Goal: Task Accomplishment & Management: Use online tool/utility

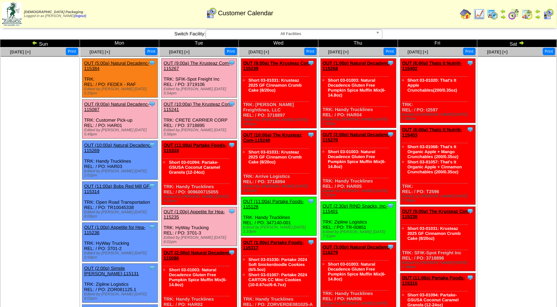
click at [33, 40] on img at bounding box center [35, 43] width 6 height 6
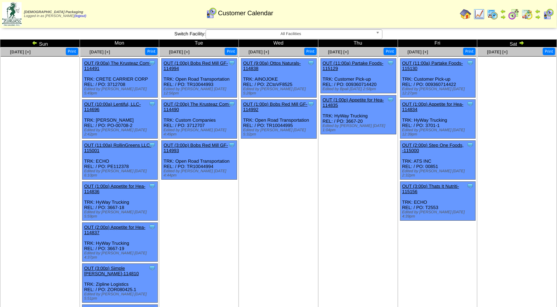
click at [519, 43] on img at bounding box center [521, 43] width 6 height 6
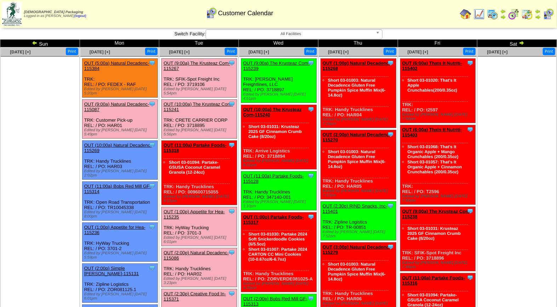
click at [197, 101] on link "OUT (10:00a) The Krusteaz Com-115241" at bounding box center [197, 106] width 69 height 11
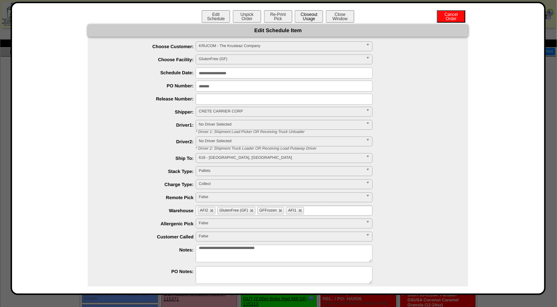
click at [305, 13] on button "Closeout Usage" at bounding box center [309, 16] width 28 height 12
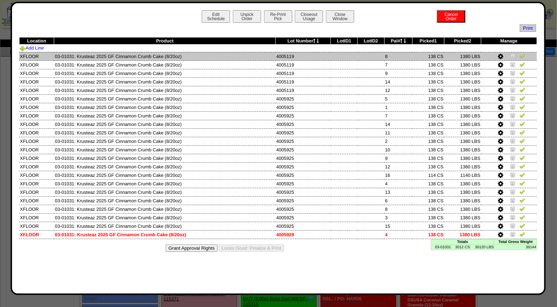
click at [520, 57] on img at bounding box center [522, 56] width 6 height 6
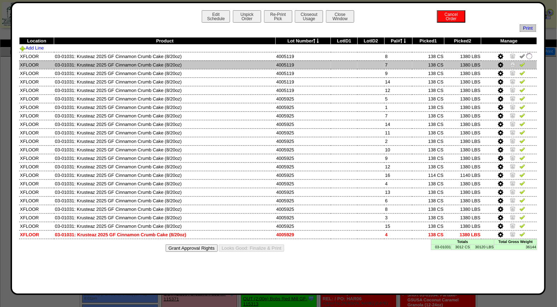
click at [522, 65] on img at bounding box center [522, 65] width 6 height 6
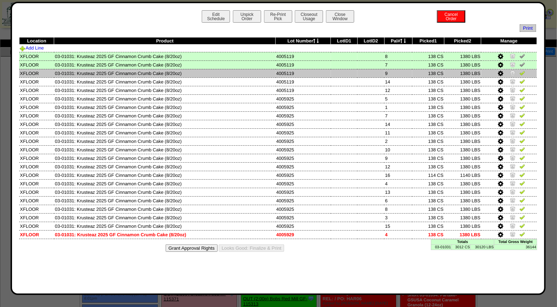
click at [523, 72] on img at bounding box center [522, 73] width 6 height 6
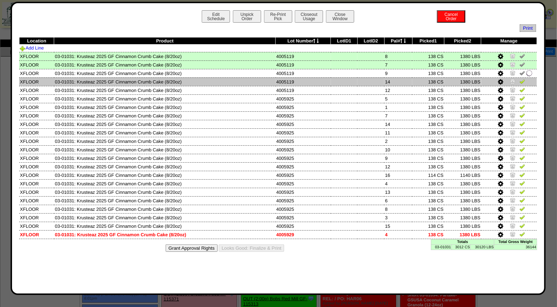
click at [524, 80] on img at bounding box center [522, 81] width 6 height 6
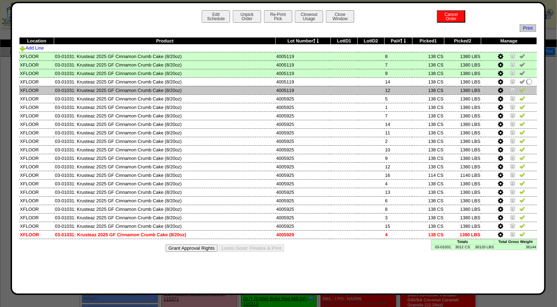
click at [522, 90] on img at bounding box center [522, 90] width 6 height 6
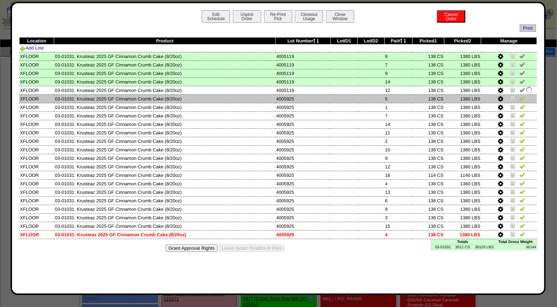
click at [522, 99] on img at bounding box center [522, 98] width 6 height 6
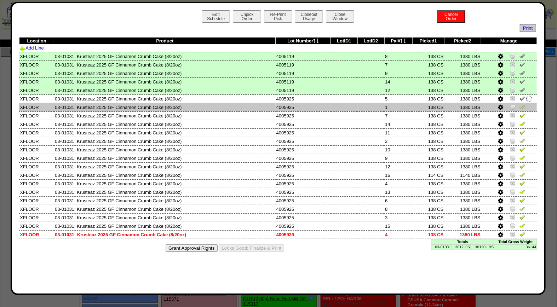
drag, startPoint x: 522, startPoint y: 104, endPoint x: 522, endPoint y: 110, distance: 5.3
click at [522, 105] on img at bounding box center [522, 107] width 6 height 6
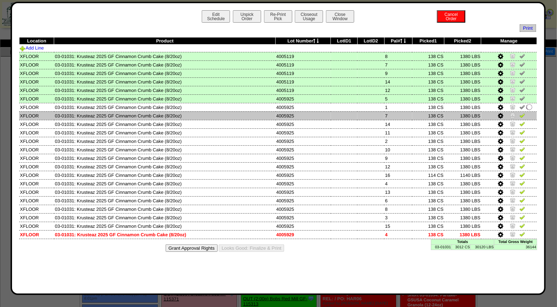
click at [522, 113] on img at bounding box center [522, 115] width 6 height 6
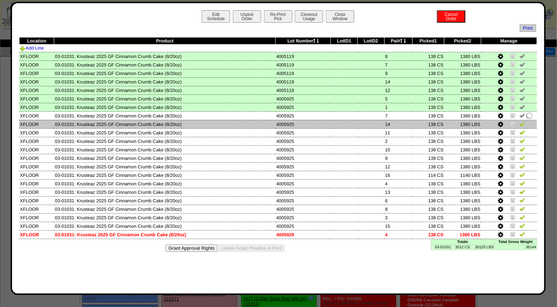
click at [522, 122] on img at bounding box center [522, 124] width 6 height 6
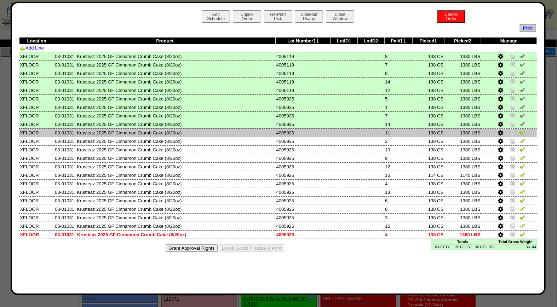
click at [522, 134] on link at bounding box center [522, 133] width 6 height 5
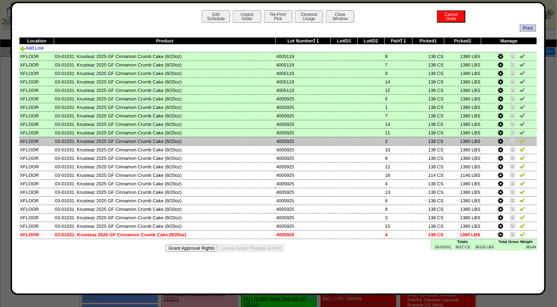
click at [521, 140] on img at bounding box center [522, 141] width 6 height 6
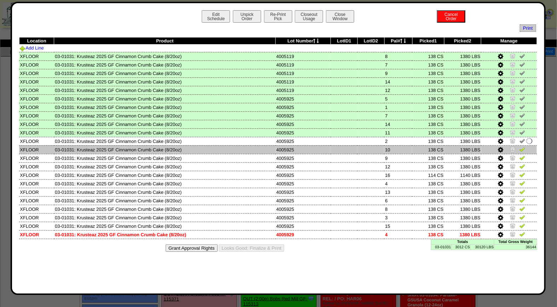
click at [521, 150] on img at bounding box center [522, 149] width 6 height 6
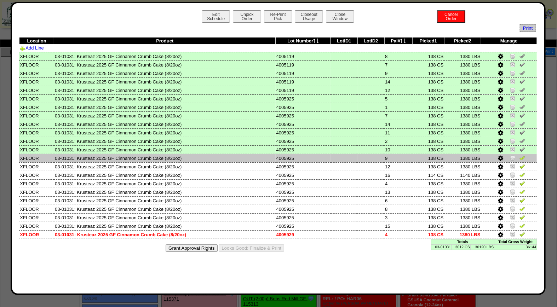
click at [522, 156] on img at bounding box center [522, 158] width 6 height 6
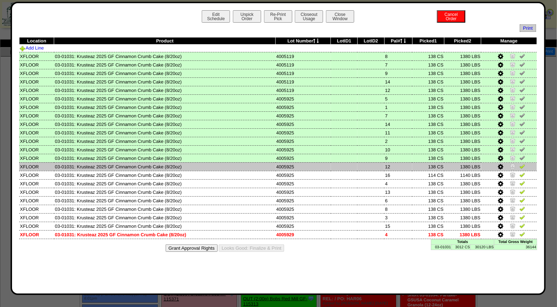
click at [520, 167] on link at bounding box center [522, 167] width 6 height 5
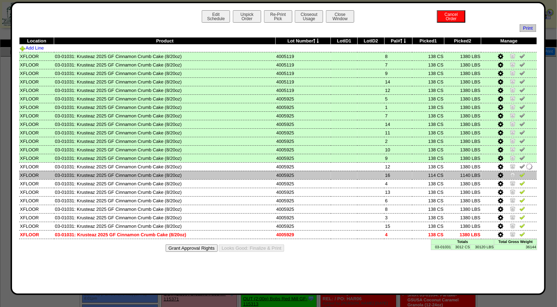
click at [521, 173] on img at bounding box center [522, 175] width 6 height 6
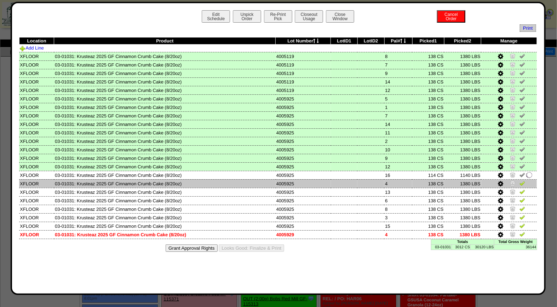
click at [522, 181] on img at bounding box center [522, 183] width 6 height 6
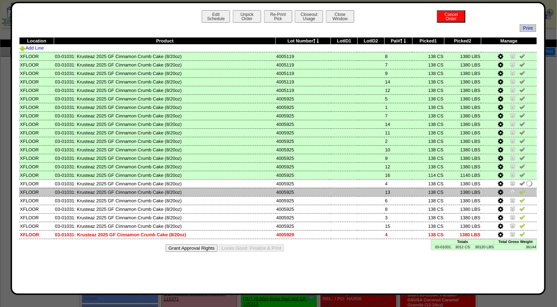
click at [523, 190] on img at bounding box center [522, 192] width 6 height 6
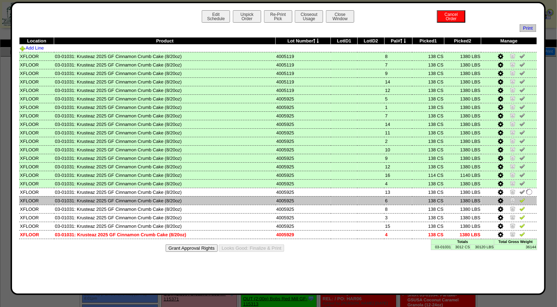
click at [522, 197] on img at bounding box center [522, 200] width 6 height 6
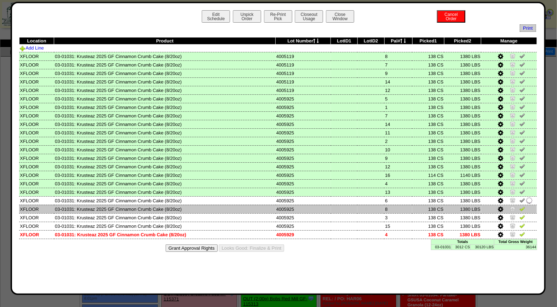
click at [522, 206] on img at bounding box center [522, 209] width 6 height 6
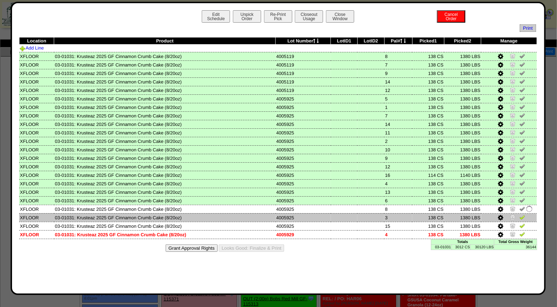
click at [522, 214] on img at bounding box center [522, 217] width 6 height 6
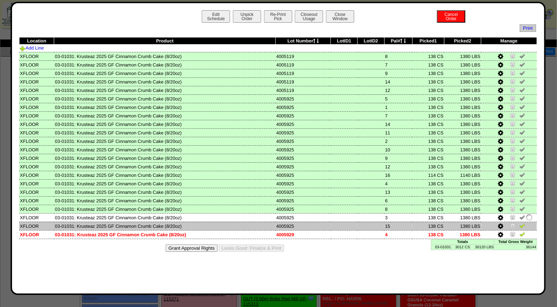
click at [522, 223] on img at bounding box center [522, 226] width 6 height 6
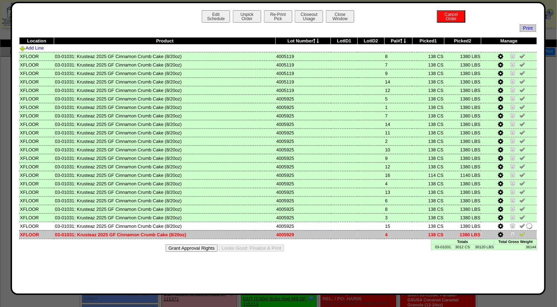
click at [523, 231] on img at bounding box center [522, 234] width 6 height 6
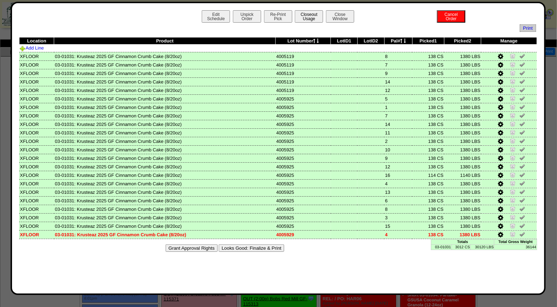
click at [311, 17] on button "Closeout Usage" at bounding box center [309, 16] width 28 height 12
click at [251, 244] on button "Looks Good: Finalize & Print" at bounding box center [251, 247] width 65 height 7
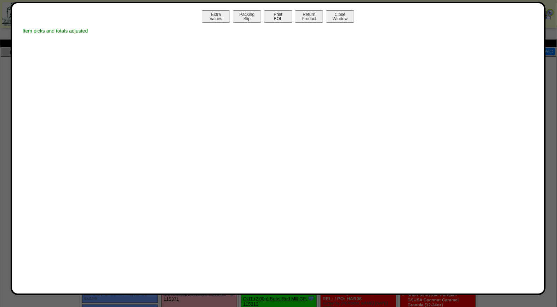
click at [280, 15] on button "Print BOL" at bounding box center [278, 16] width 28 height 12
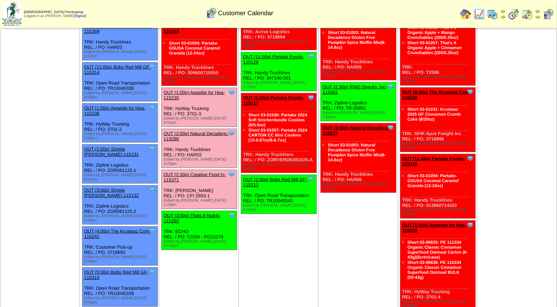
scroll to position [123, 0]
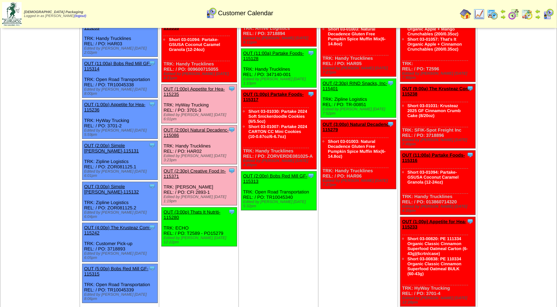
click at [556, 178] on td "[DATE] [+] Print" at bounding box center [517, 189] width 80 height 528
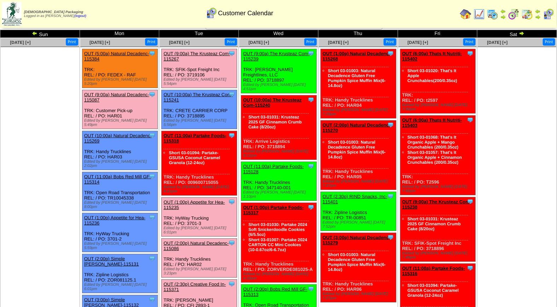
scroll to position [0, 0]
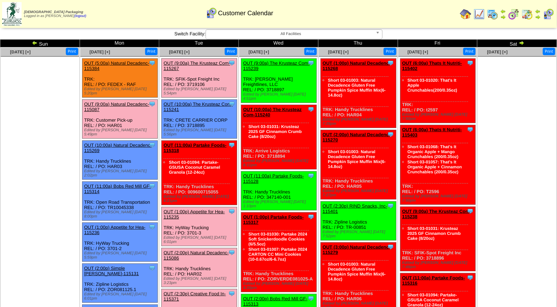
click at [493, 14] on img at bounding box center [492, 13] width 11 height 11
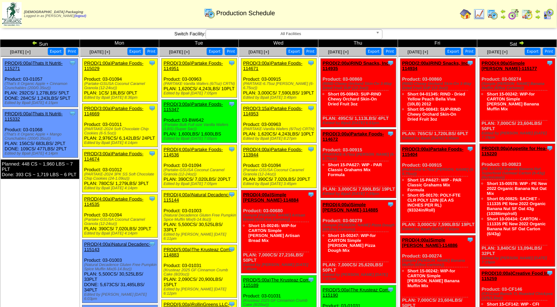
click at [548, 14] on img at bounding box center [547, 13] width 11 height 11
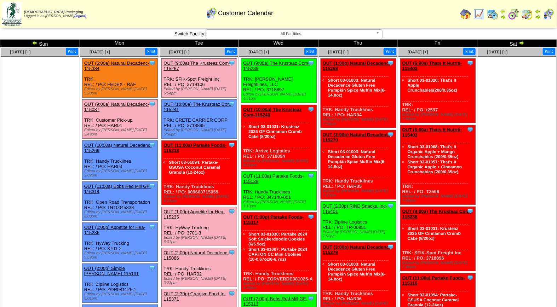
drag, startPoint x: 555, startPoint y: 114, endPoint x: 560, endPoint y: 117, distance: 5.1
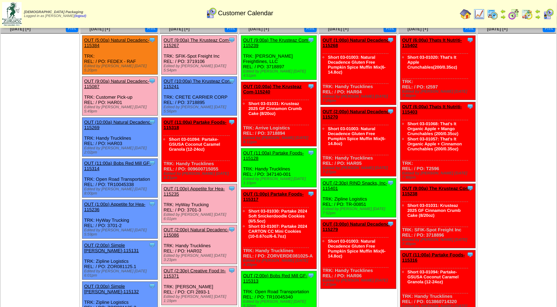
scroll to position [26, 0]
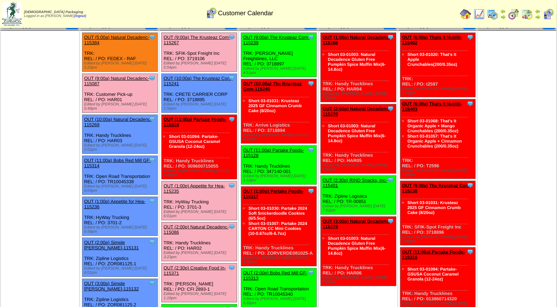
click at [199, 224] on link "OUT (2:00p) Natural Decadenc-115086" at bounding box center [195, 229] width 65 height 11
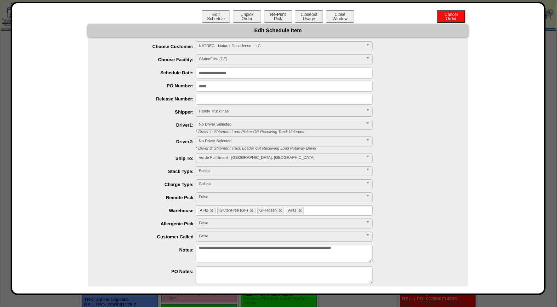
click at [283, 18] on button "Re-Print Pick" at bounding box center [278, 16] width 28 height 12
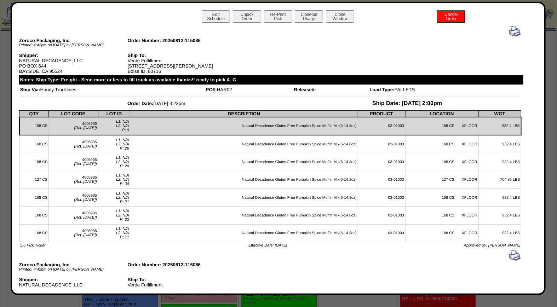
click at [509, 29] on img at bounding box center [514, 30] width 11 height 11
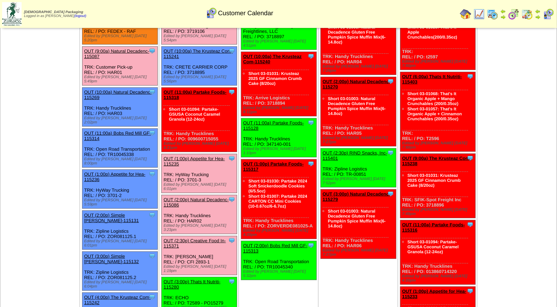
scroll to position [54, 0]
